Goal: Information Seeking & Learning: Learn about a topic

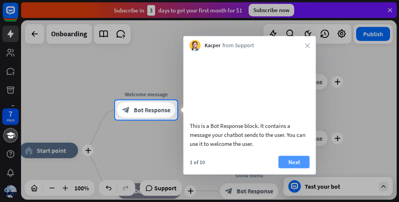
click at [289, 168] on button "Next" at bounding box center [294, 162] width 31 height 12
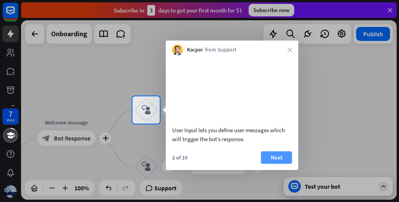
click at [272, 164] on button "Next" at bounding box center [276, 157] width 31 height 12
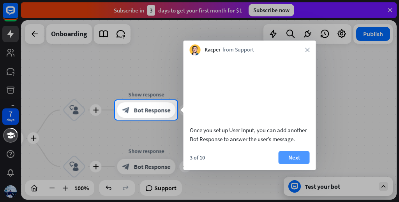
click at [288, 164] on button "Next" at bounding box center [294, 157] width 31 height 12
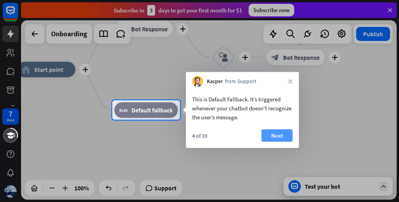
click at [282, 134] on button "Next" at bounding box center [277, 135] width 31 height 12
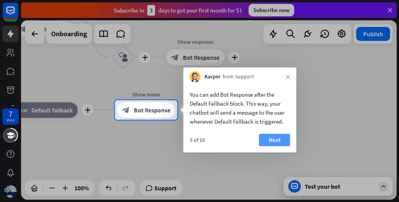
click at [284, 139] on button "Next" at bounding box center [274, 140] width 31 height 12
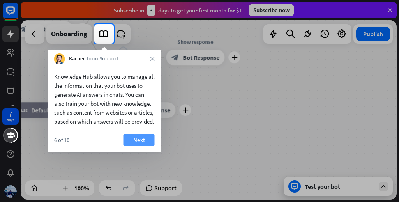
click at [136, 146] on button "Next" at bounding box center [139, 140] width 31 height 12
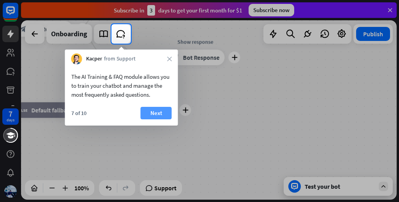
click at [144, 110] on button "Next" at bounding box center [156, 113] width 31 height 12
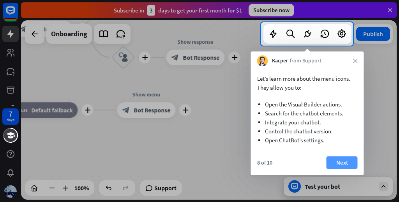
click at [340, 165] on button "Next" at bounding box center [342, 162] width 31 height 12
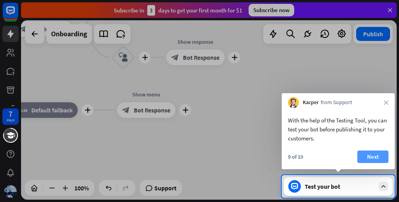
click at [372, 160] on button "Next" at bounding box center [373, 157] width 31 height 12
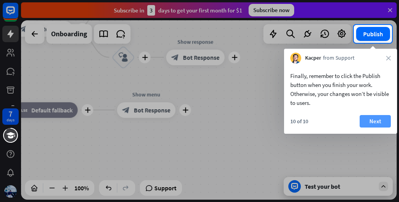
click at [377, 121] on button "Next" at bounding box center [375, 121] width 31 height 12
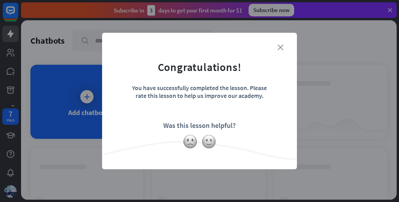
click at [280, 46] on icon "close" at bounding box center [281, 47] width 6 height 6
